Goal: Check status: Check status

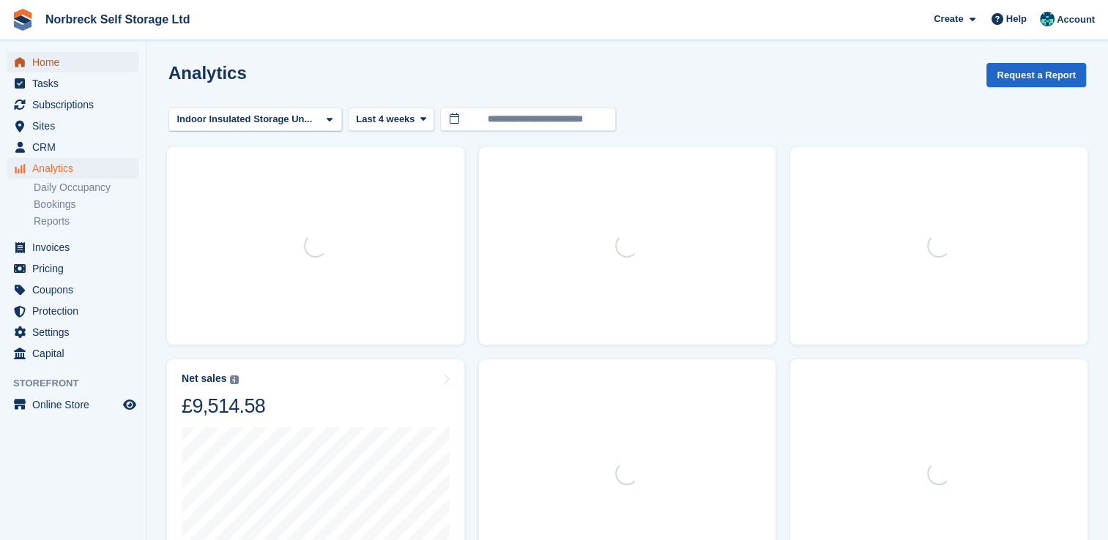
click at [47, 64] on span "Home" at bounding box center [76, 62] width 88 height 20
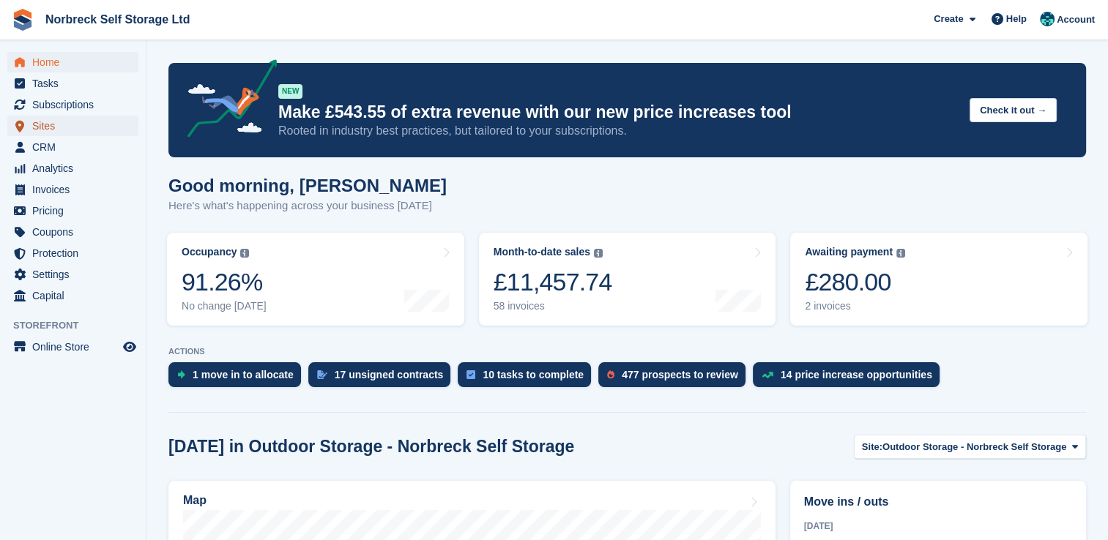
click at [43, 125] on span "Sites" at bounding box center [76, 126] width 88 height 20
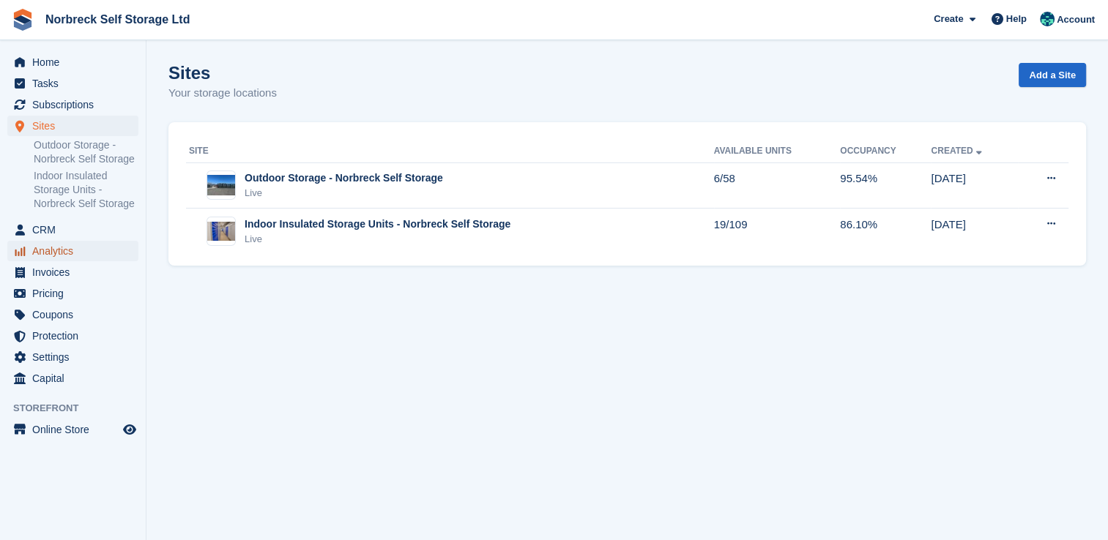
click at [55, 253] on span "Analytics" at bounding box center [76, 251] width 88 height 20
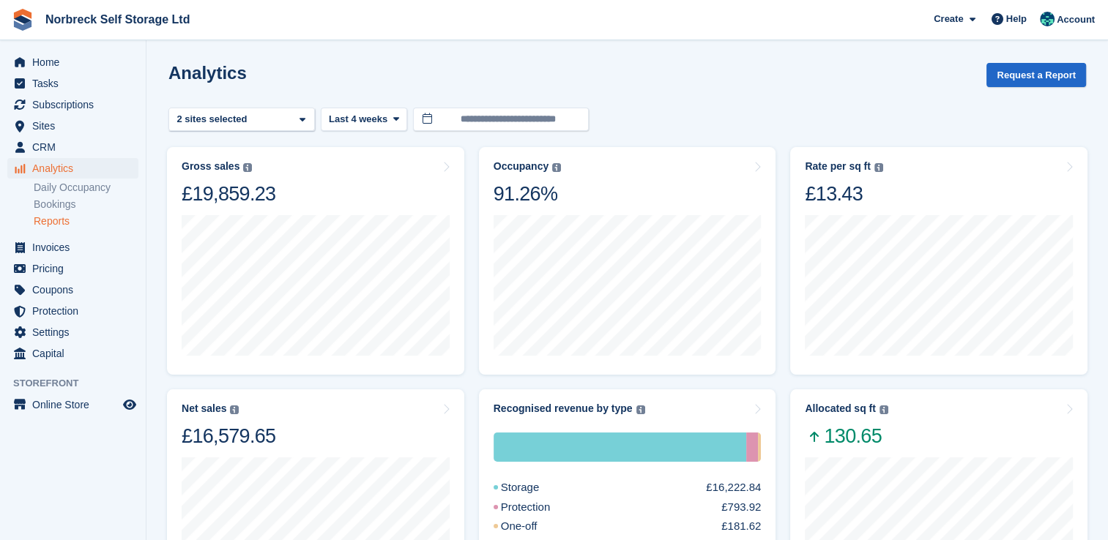
click at [61, 224] on link "Reports" at bounding box center [86, 222] width 105 height 14
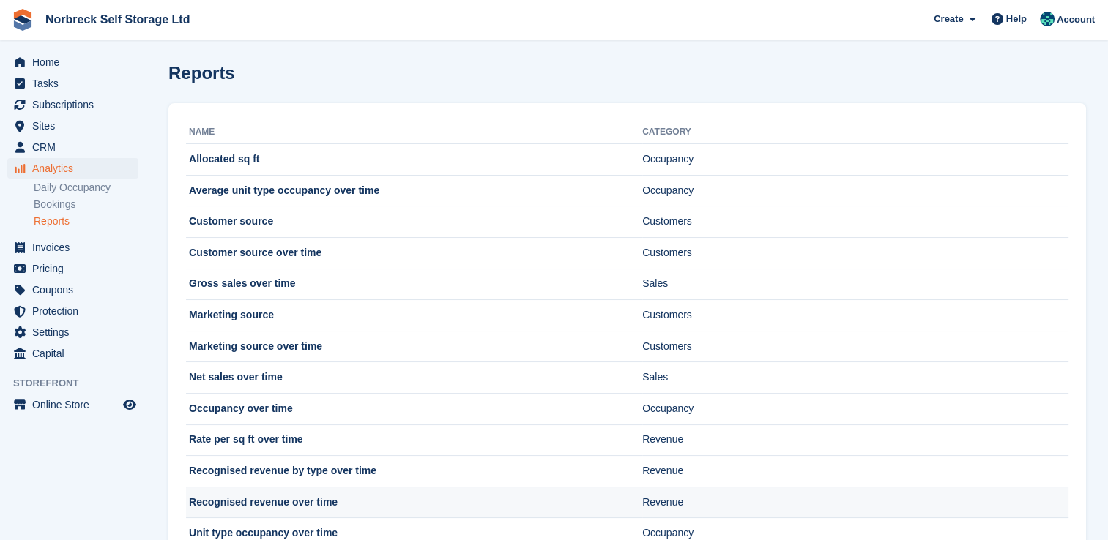
click at [293, 505] on td "Recognised revenue over time" at bounding box center [414, 502] width 456 height 31
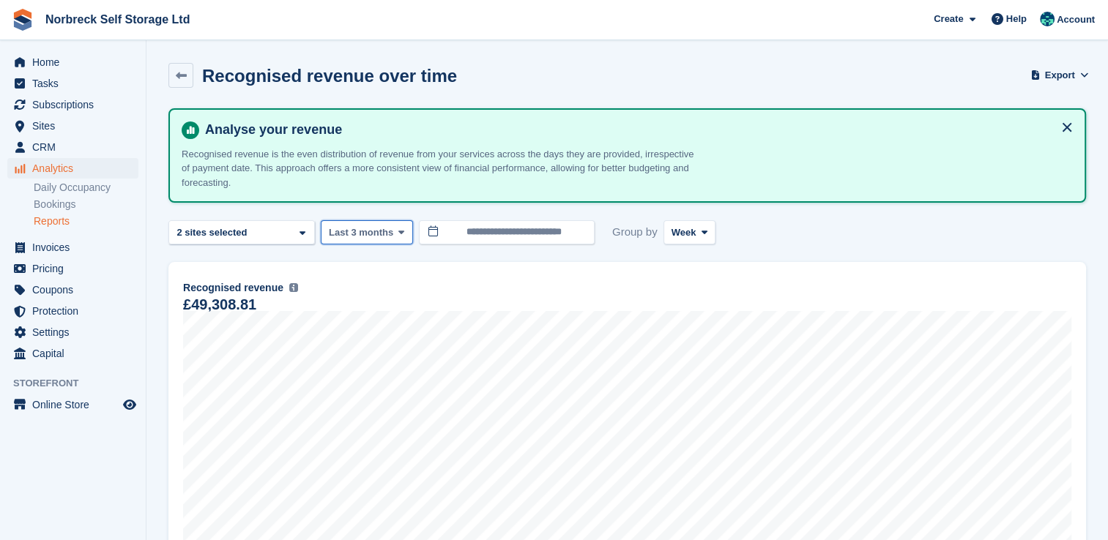
click at [398, 232] on icon at bounding box center [401, 233] width 6 height 10
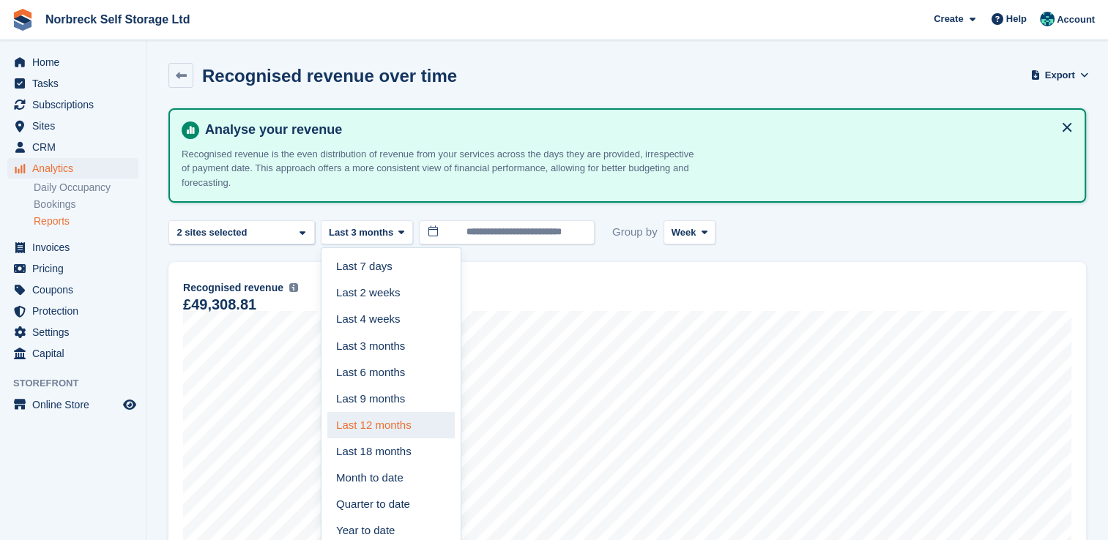
click at [405, 434] on link "Last 12 months" at bounding box center [390, 425] width 127 height 26
